Goal: Task Accomplishment & Management: Manage account settings

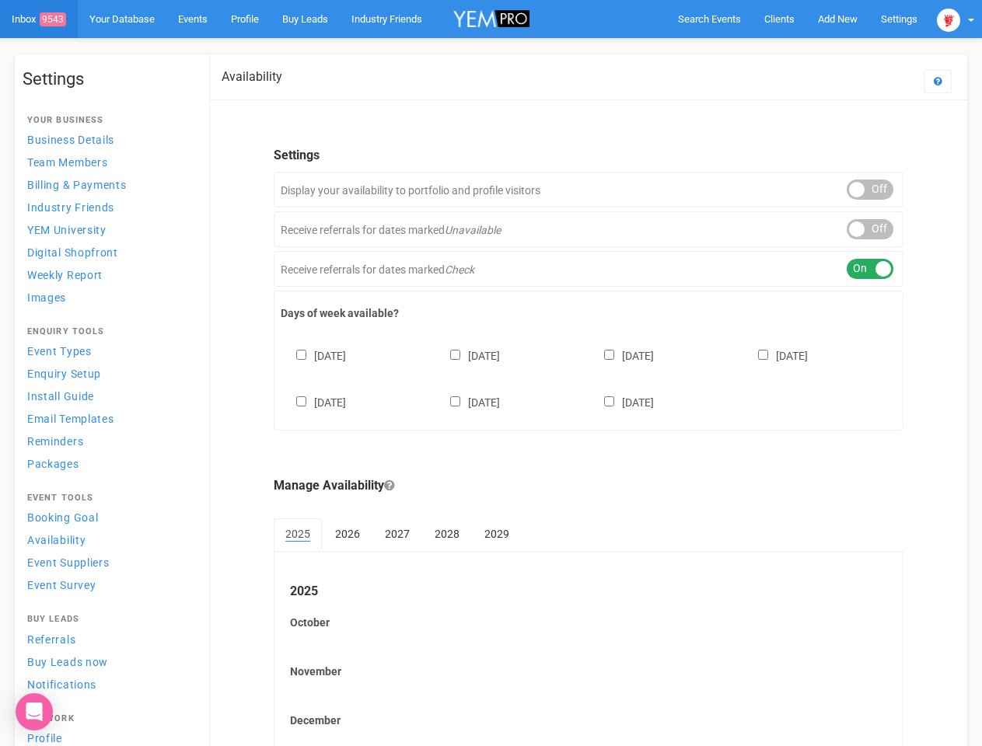
click at [490, 373] on div "[DATE] [DATE] [DATE] [DATE] [DATE] [DATE] [DATE]" at bounding box center [589, 371] width 616 height 93
click at [709, 19] on span "Search Events" at bounding box center [709, 19] width 63 height 12
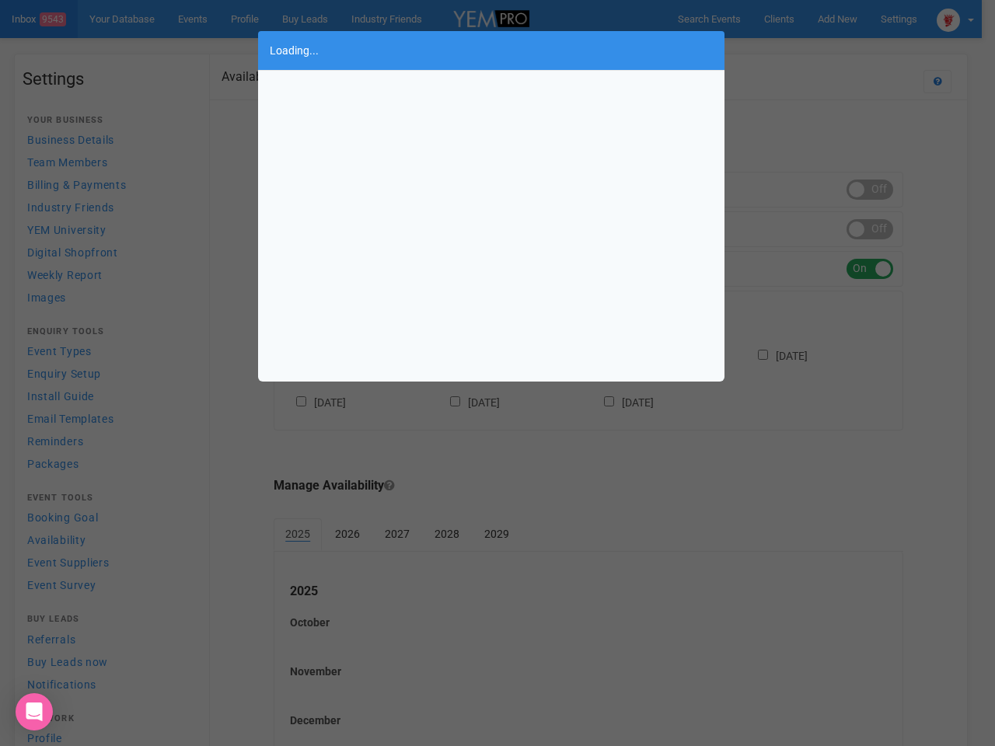
click at [837, 19] on body "Search Events Clients Add New New Client New Event New Enquiry Settings [GEOGRA…" at bounding box center [497, 425] width 995 height 850
click at [801, 50] on div "Loading..." at bounding box center [497, 373] width 995 height 746
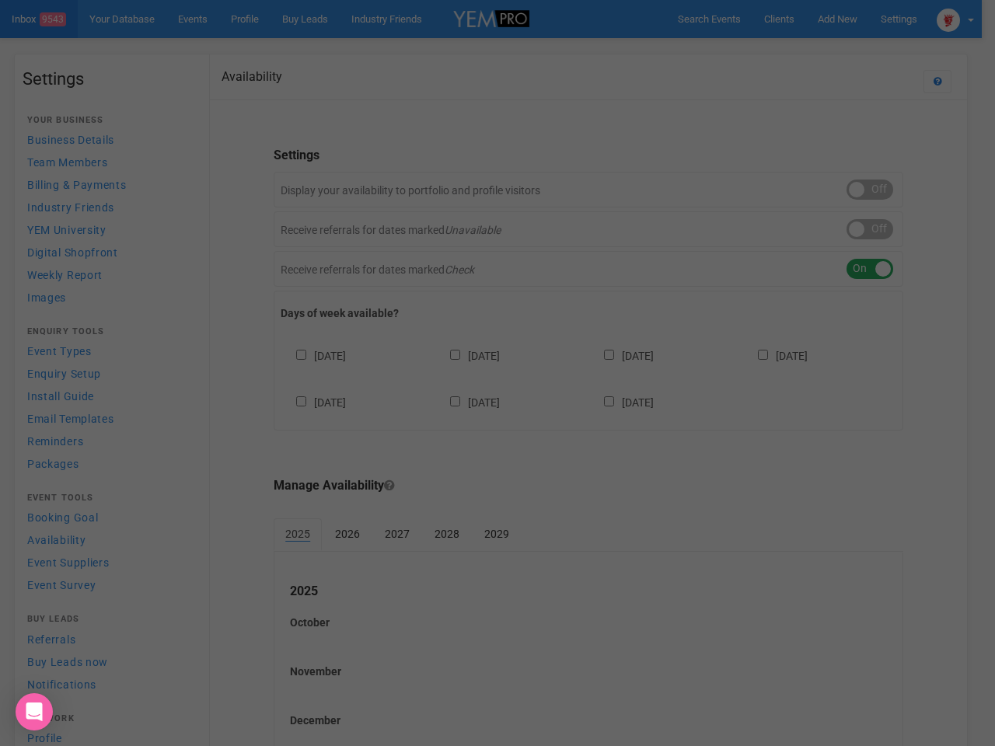
click at [955, 19] on div "Loading..." at bounding box center [497, 373] width 995 height 746
click at [870, 190] on div "Loading..." at bounding box center [497, 373] width 995 height 746
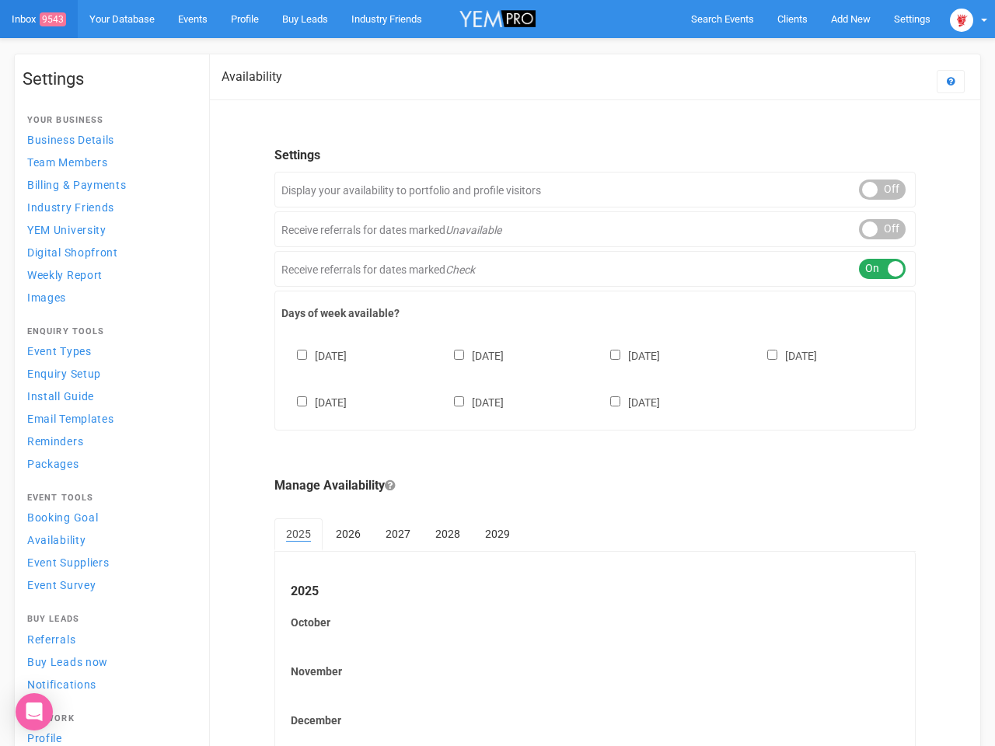
click at [870, 229] on div "ON OFF" at bounding box center [882, 229] width 47 height 20
click at [870, 269] on div "ON OFF" at bounding box center [882, 269] width 47 height 20
click at [588, 377] on div "[DATE] [DATE] [DATE] [DATE] [DATE] [DATE] [DATE]" at bounding box center [594, 371] width 627 height 93
